Goal: Transaction & Acquisition: Purchase product/service

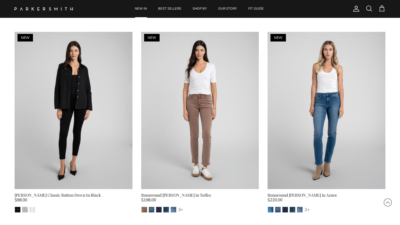
scroll to position [428, 0]
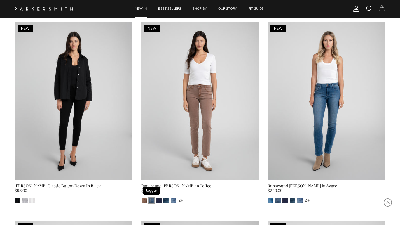
click at [152, 197] on img "Jagger" at bounding box center [152, 200] width 6 height 6
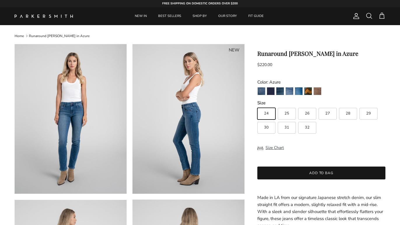
click at [367, 113] on span "29" at bounding box center [368, 113] width 5 height 4
click at [257, 105] on input "29" at bounding box center [257, 105] width 0 height 0
radio input "true"
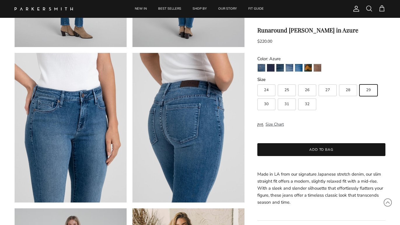
scroll to position [308, 0]
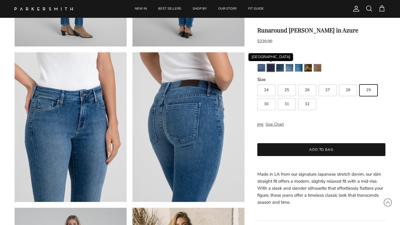
click at [272, 68] on img "Camden" at bounding box center [271, 68] width 8 height 8
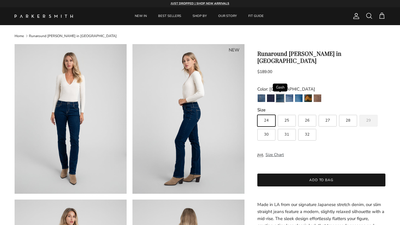
click at [280, 94] on img "Gash" at bounding box center [280, 98] width 8 height 8
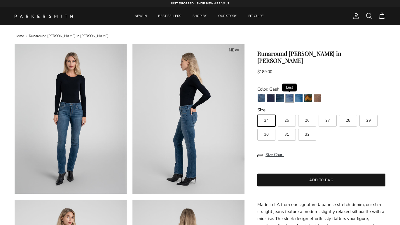
click at [287, 94] on img "Lust" at bounding box center [290, 98] width 8 height 8
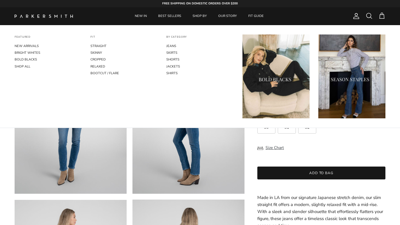
click at [260, 72] on img "Primary" at bounding box center [275, 76] width 67 height 84
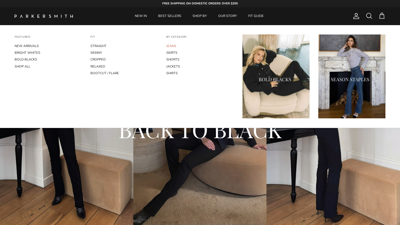
click at [175, 44] on link "JEANS" at bounding box center [199, 46] width 67 height 7
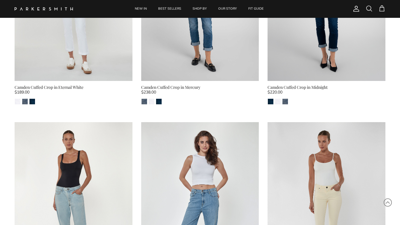
scroll to position [3694, 0]
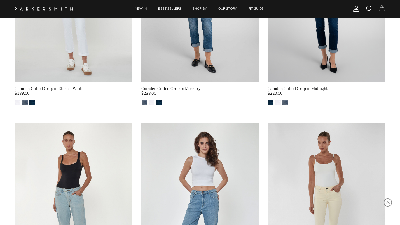
click at [370, 10] on span at bounding box center [368, 8] width 7 height 7
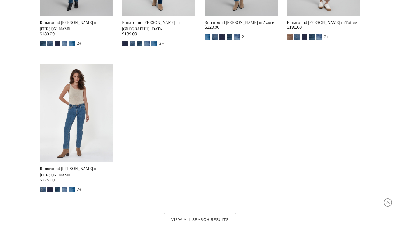
scroll to position [138, 0]
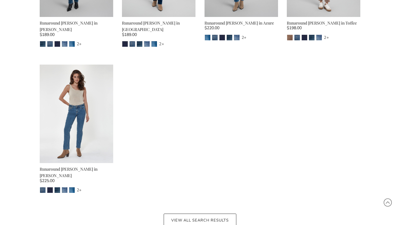
type input "runaround sue"
click at [194, 213] on link "View all search results" at bounding box center [200, 219] width 73 height 13
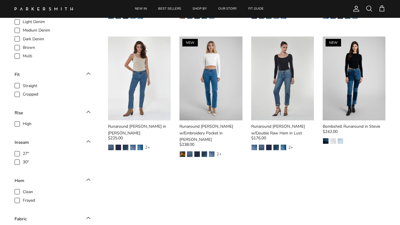
scroll to position [189, 0]
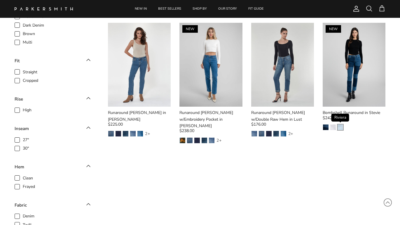
click at [342, 124] on img "Riviera" at bounding box center [340, 127] width 6 height 6
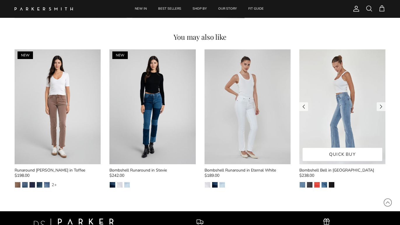
scroll to position [646, 0]
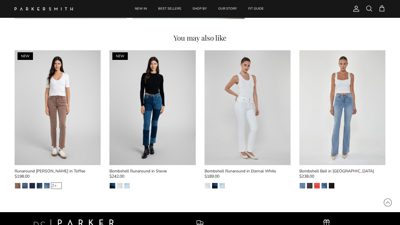
click at [54, 184] on div "2+" at bounding box center [54, 186] width 6 height 6
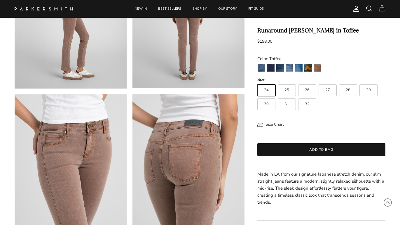
scroll to position [267, 0]
click at [367, 90] on span "29" at bounding box center [368, 90] width 5 height 4
click at [257, 82] on input "29" at bounding box center [257, 82] width 0 height 0
radio input "true"
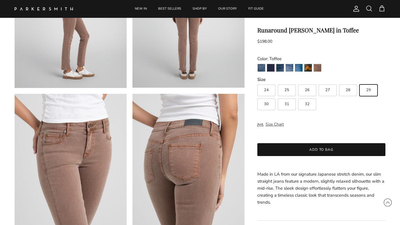
click at [369, 90] on span "29" at bounding box center [368, 90] width 5 height 4
click at [257, 82] on input "29" at bounding box center [257, 82] width 0 height 0
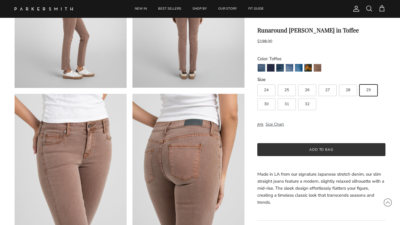
click at [323, 149] on button "Add to bag" at bounding box center [321, 149] width 128 height 13
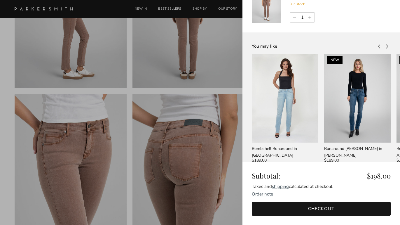
click at [330, 207] on link "Checkout" at bounding box center [321, 209] width 139 height 14
